Goal: Information Seeking & Learning: Learn about a topic

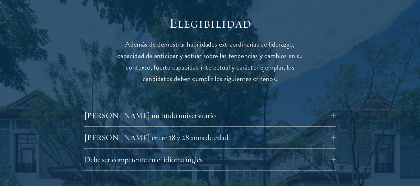
scroll to position [838, 0]
click at [237, 152] on button "Debe ser competente en el idioma inglés." at bounding box center [215, 159] width 252 height 15
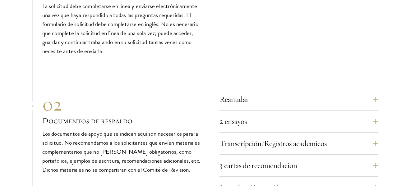
scroll to position [2209, 0]
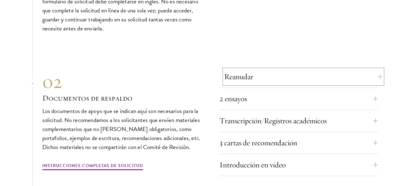
click at [334, 69] on button "Reanudar" at bounding box center [303, 76] width 158 height 15
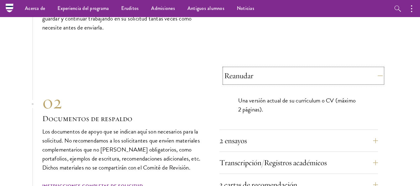
scroll to position [2034, 0]
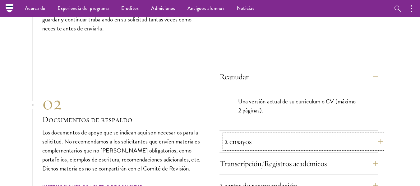
click at [315, 134] on button "2 ensayos" at bounding box center [303, 141] width 158 height 15
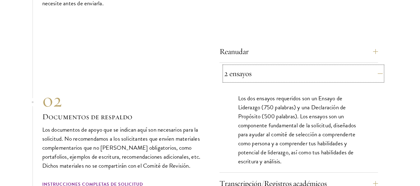
scroll to position [2081, 0]
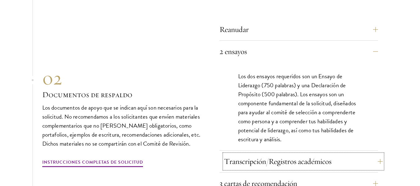
click at [320, 157] on font "Transcripción/Registros académicos" at bounding box center [277, 162] width 107 height 10
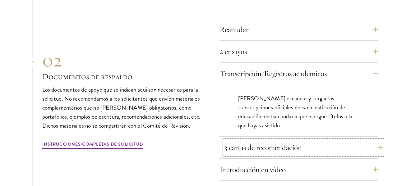
click at [288, 140] on button "3 cartas de recomendación" at bounding box center [303, 147] width 158 height 15
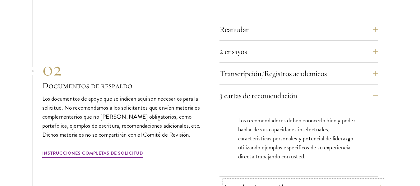
click at [298, 180] on button "Introducción en vídeo" at bounding box center [303, 187] width 158 height 15
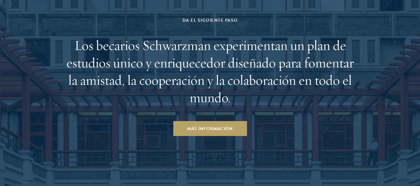
scroll to position [3289, 0]
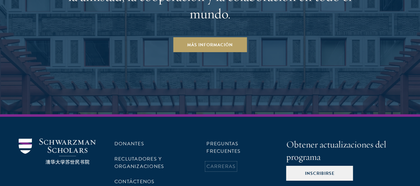
click at [230, 163] on font "Carreras" at bounding box center [220, 166] width 29 height 7
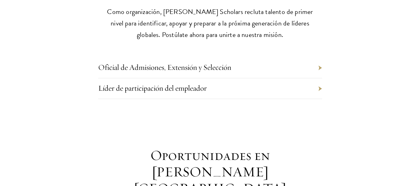
scroll to position [340, 0]
